Goal: Information Seeking & Learning: Learn about a topic

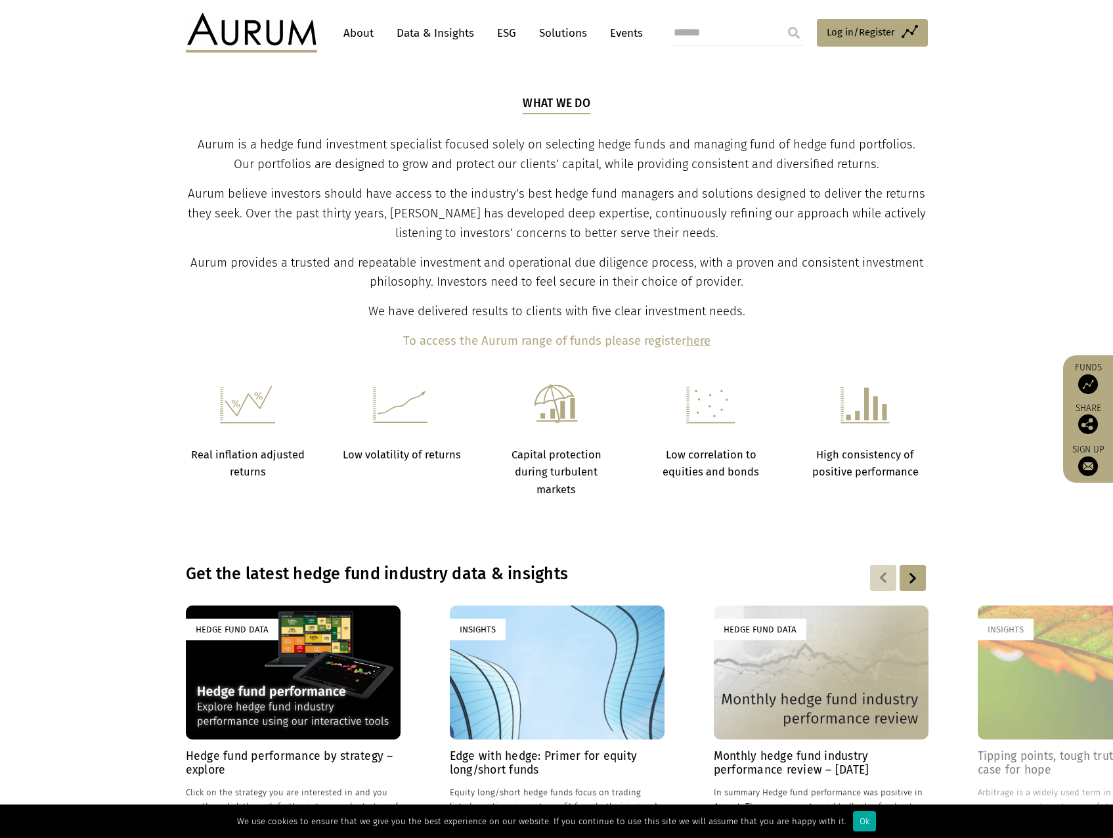
scroll to position [328, 0]
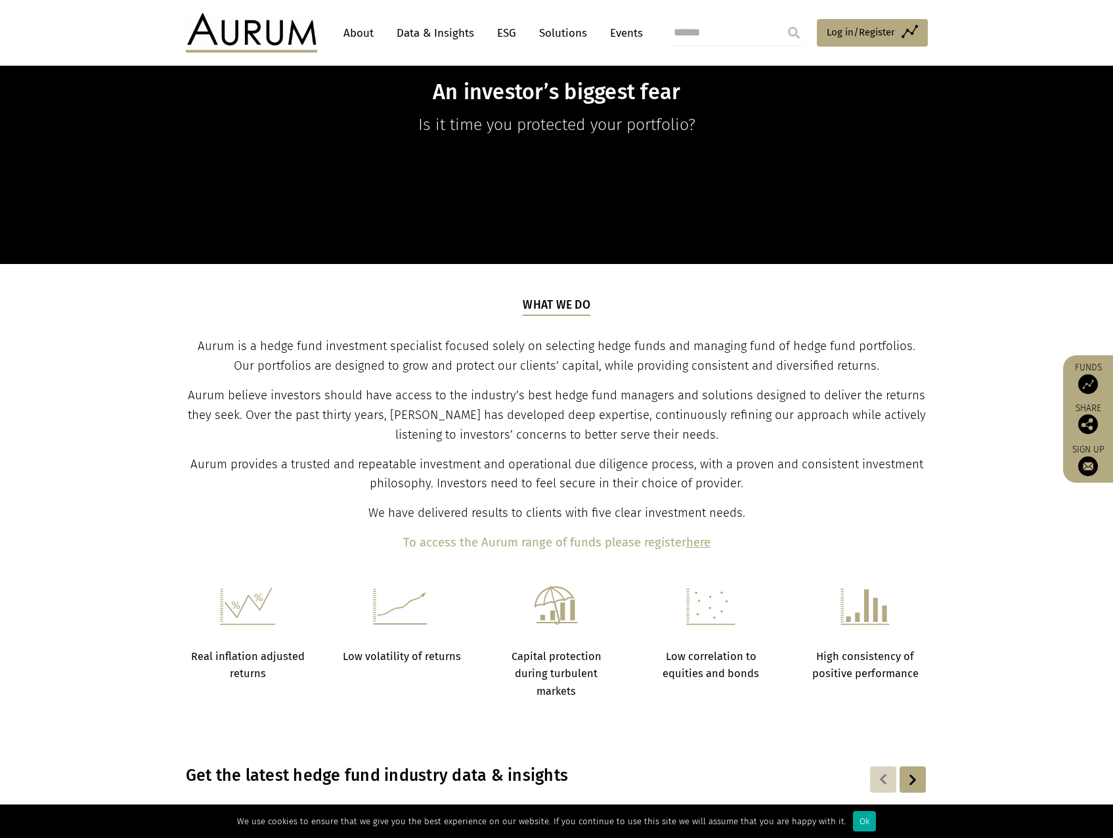
click at [410, 30] on link "Data & Insights" at bounding box center [435, 33] width 91 height 24
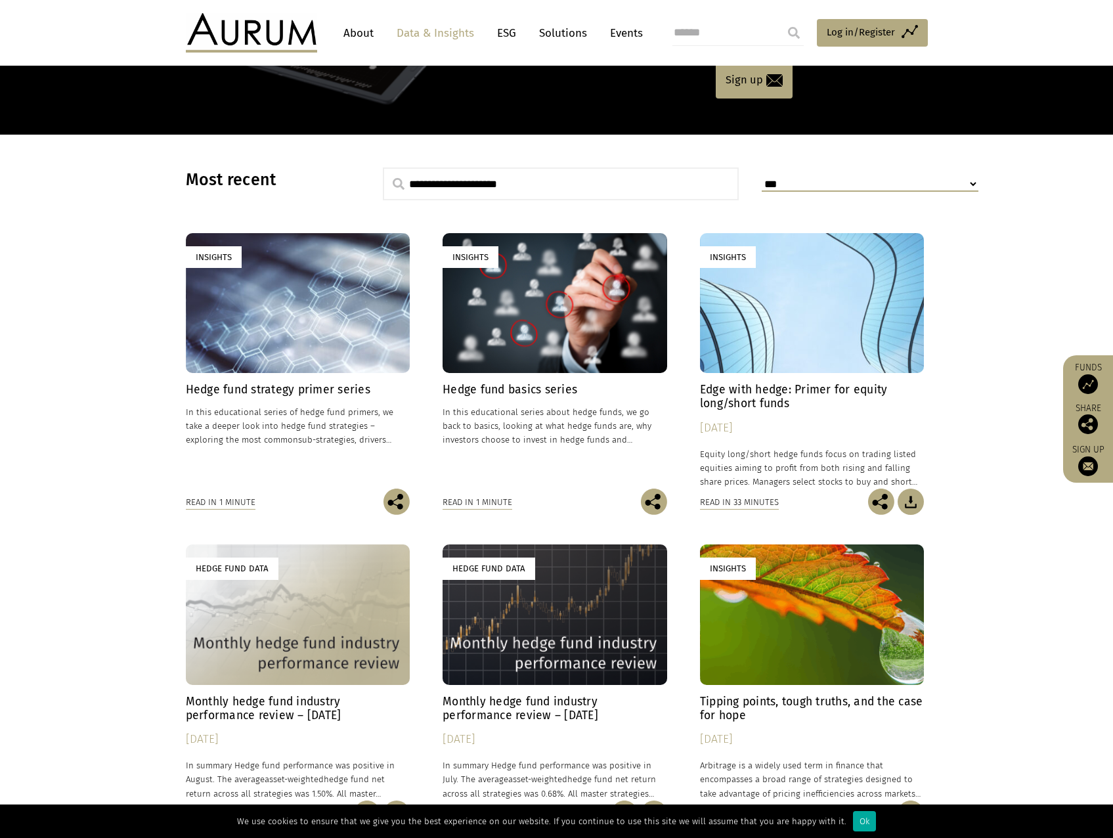
scroll to position [131, 0]
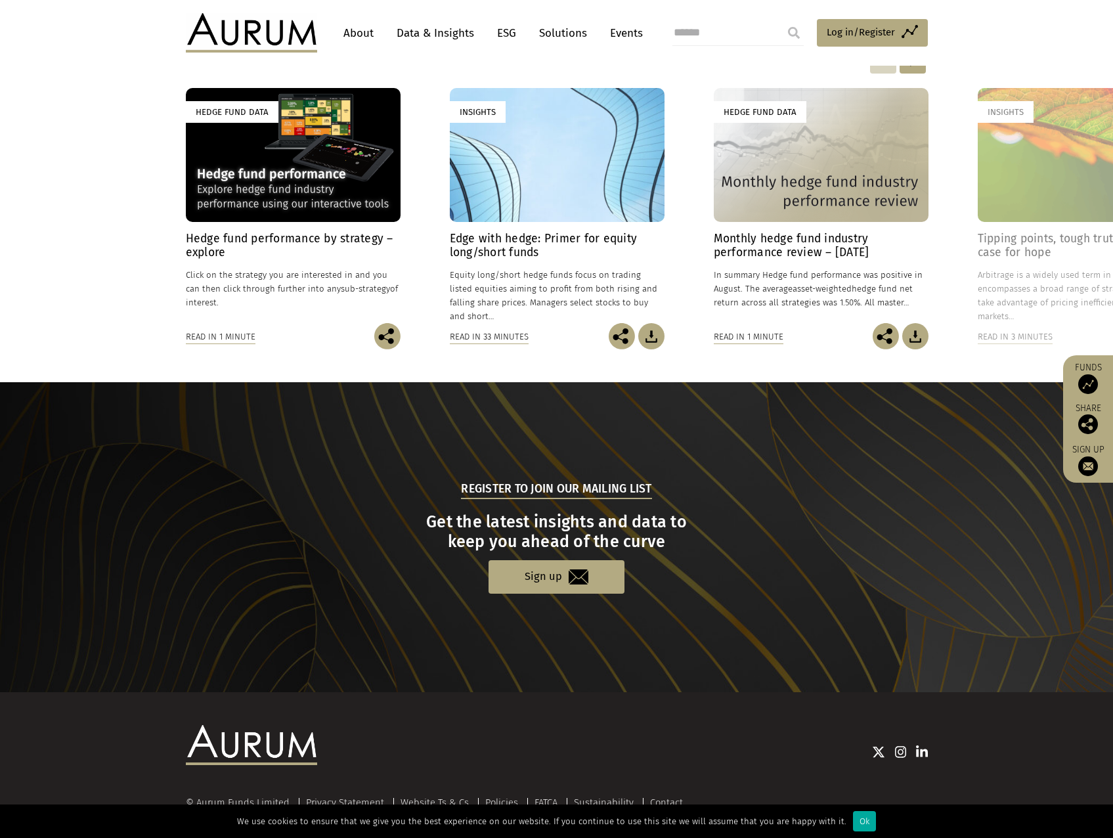
scroll to position [1080, 0]
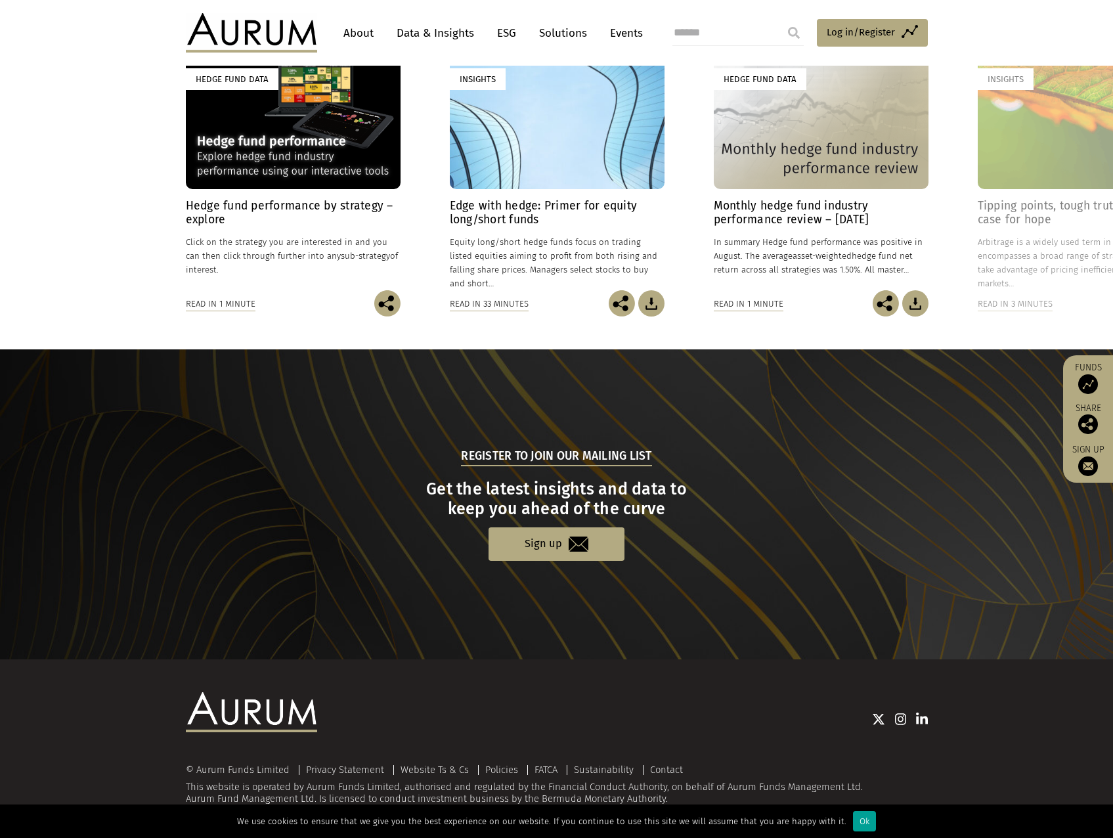
click at [865, 819] on div "Ok" at bounding box center [864, 821] width 23 height 20
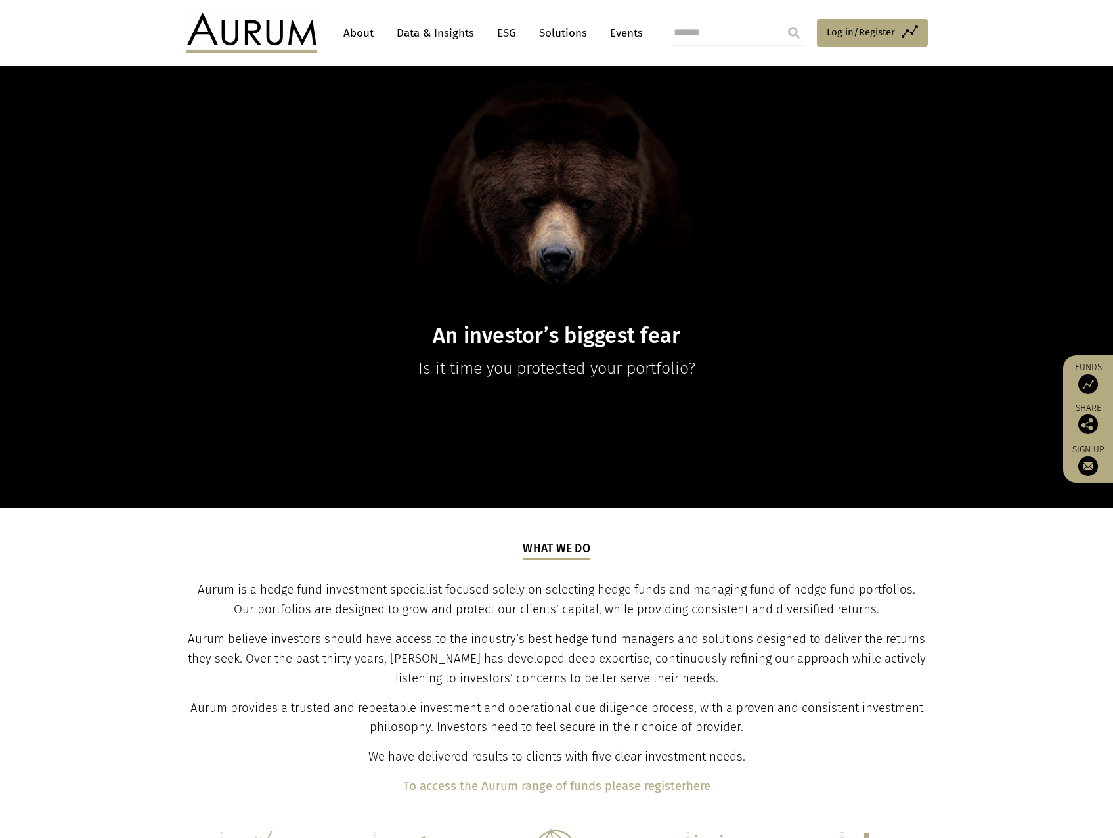
scroll to position [0, 0]
